Goal: Transaction & Acquisition: Subscribe to service/newsletter

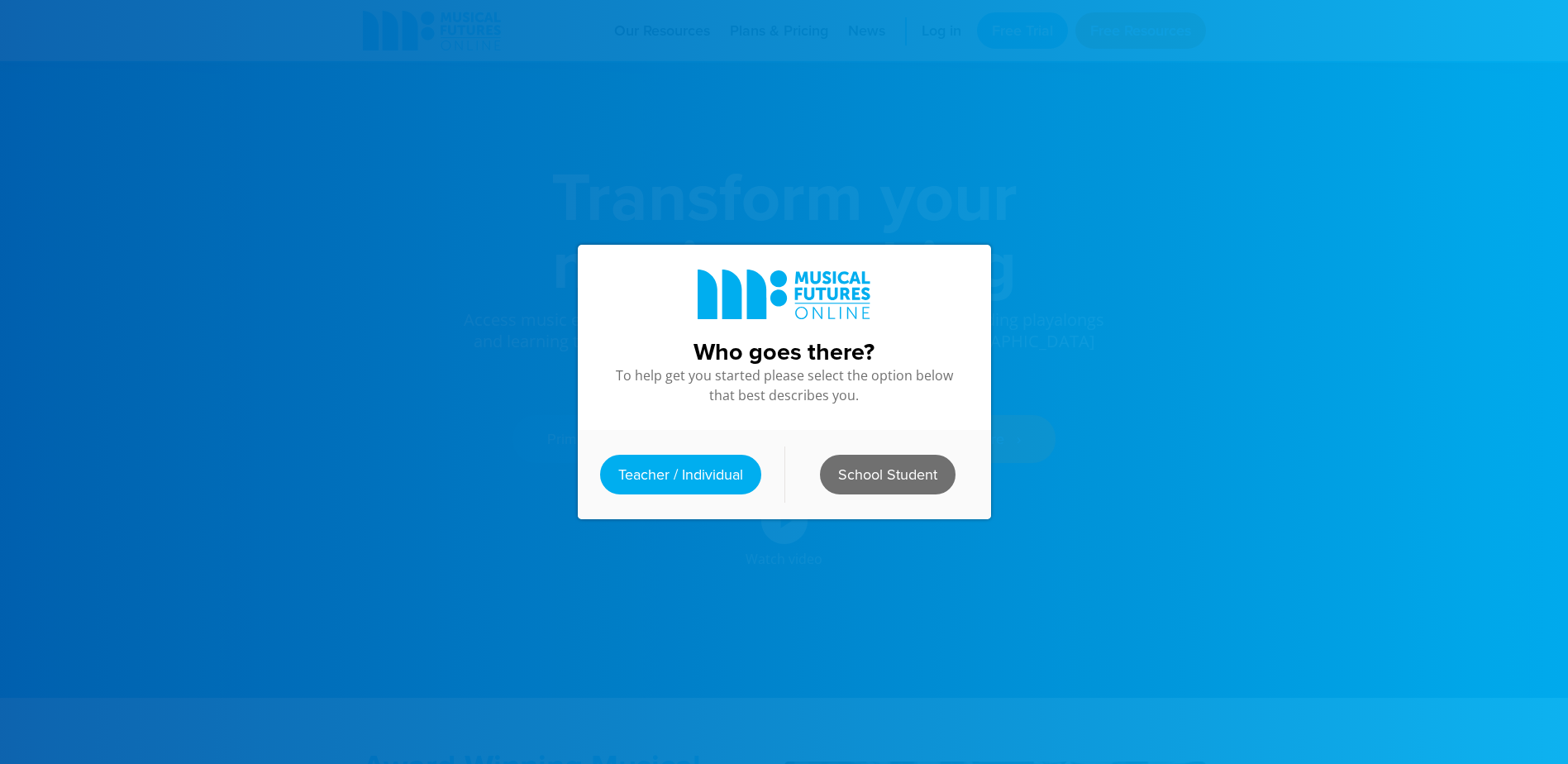
click at [868, 454] on link "School Student" at bounding box center [887, 474] width 135 height 40
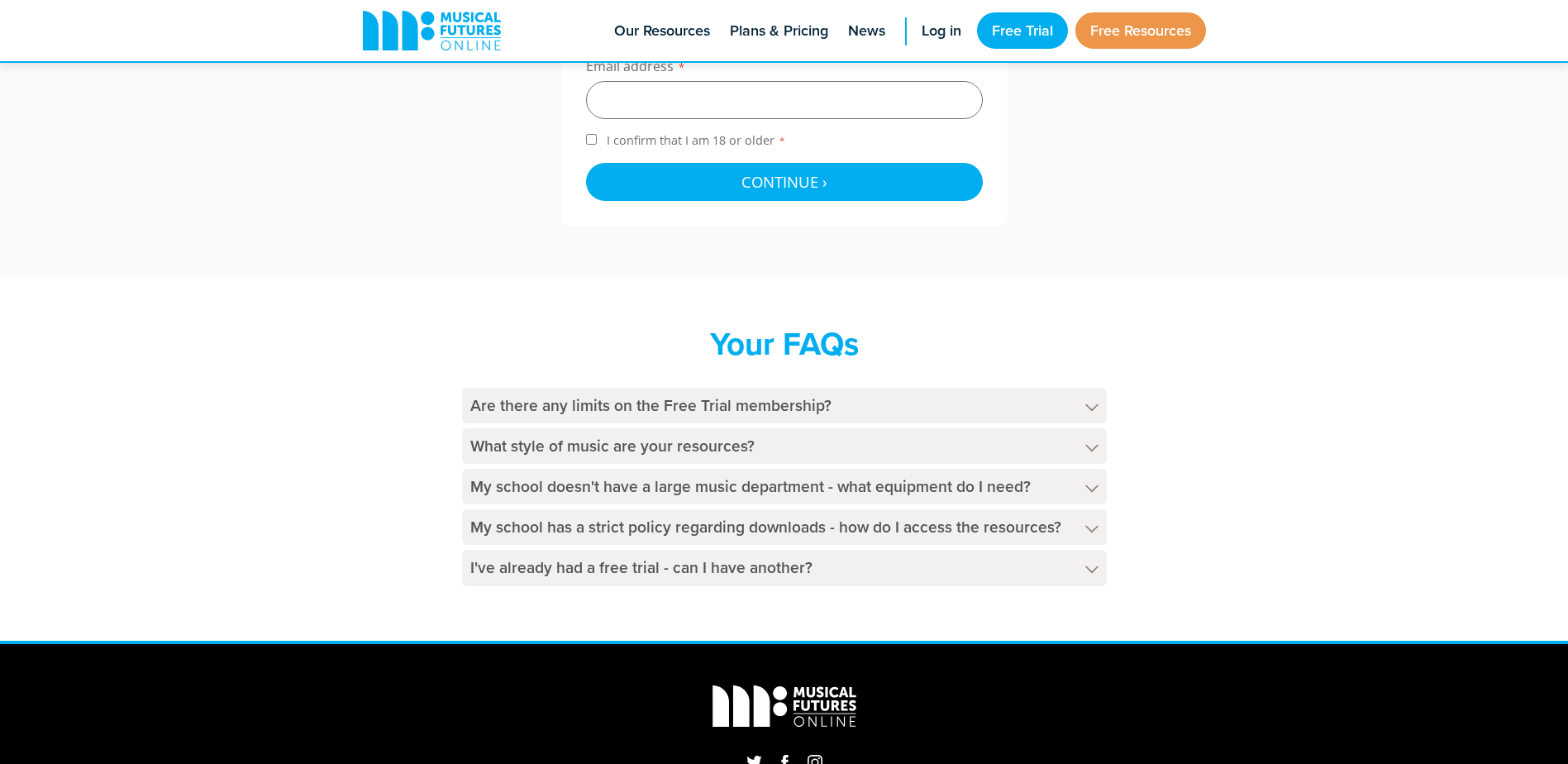
scroll to position [413, 0]
